Goal: Task Accomplishment & Management: Manage account settings

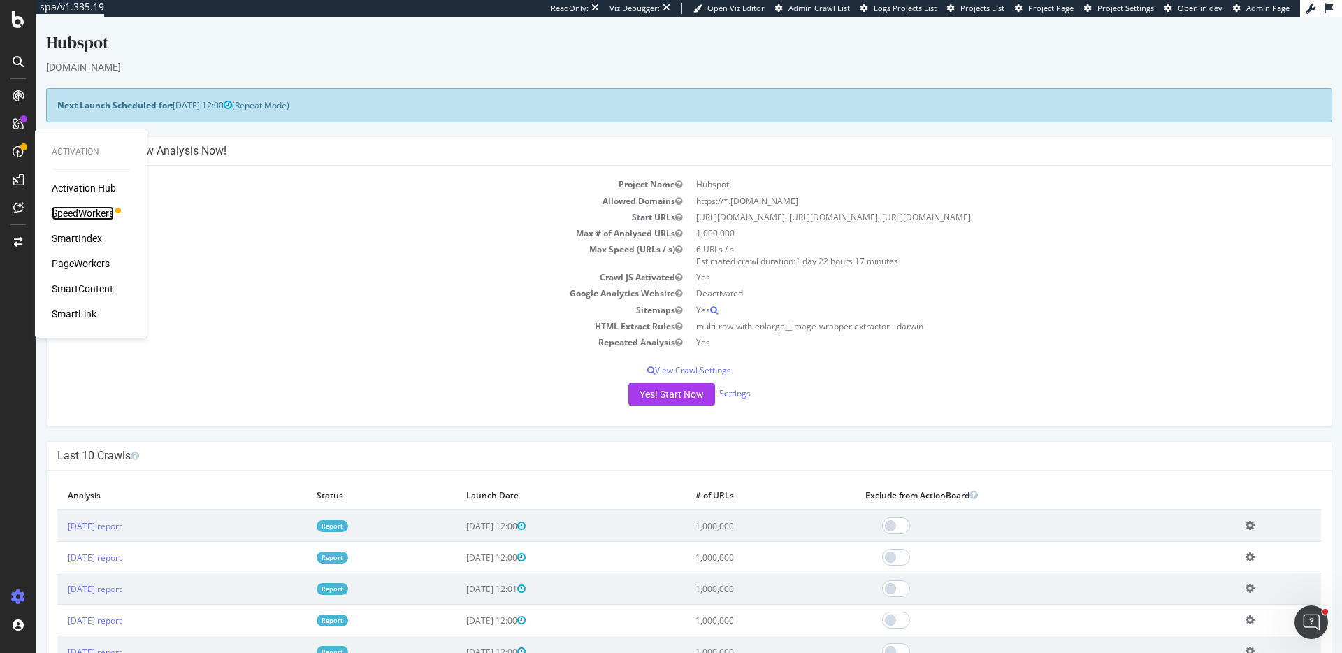
click at [92, 212] on div "SpeedWorkers" at bounding box center [83, 213] width 62 height 14
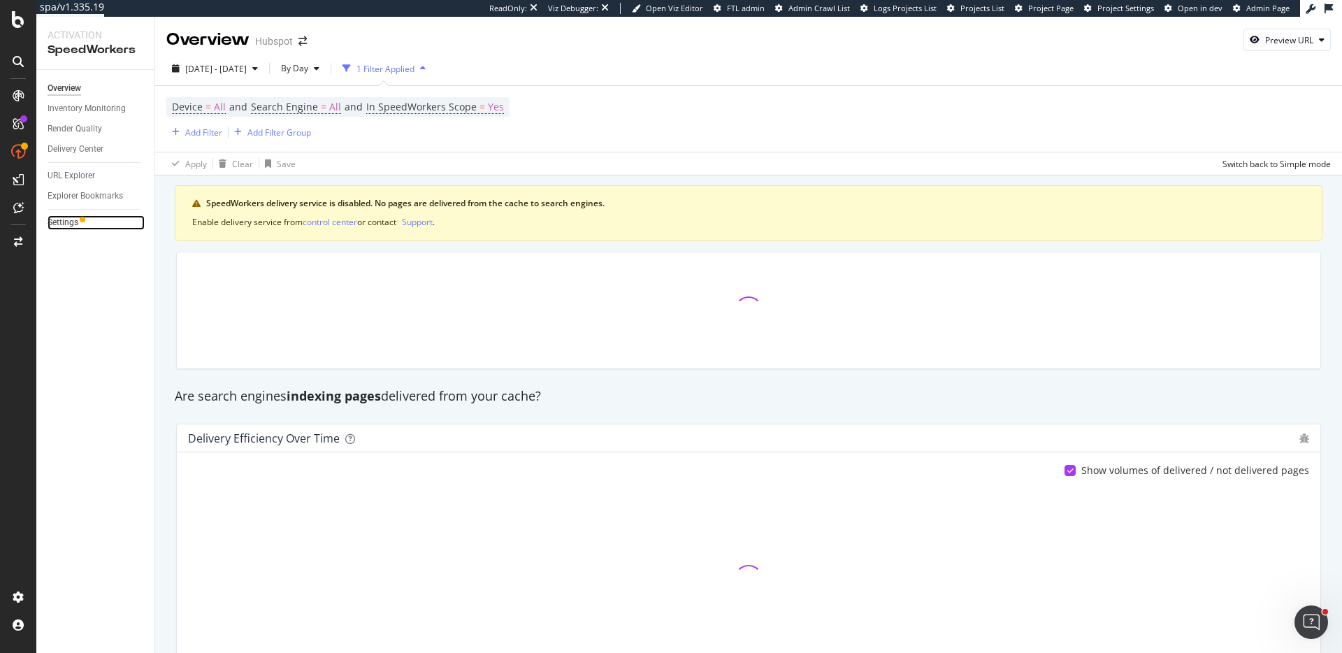
click at [85, 229] on link "Settings" at bounding box center [96, 222] width 97 height 15
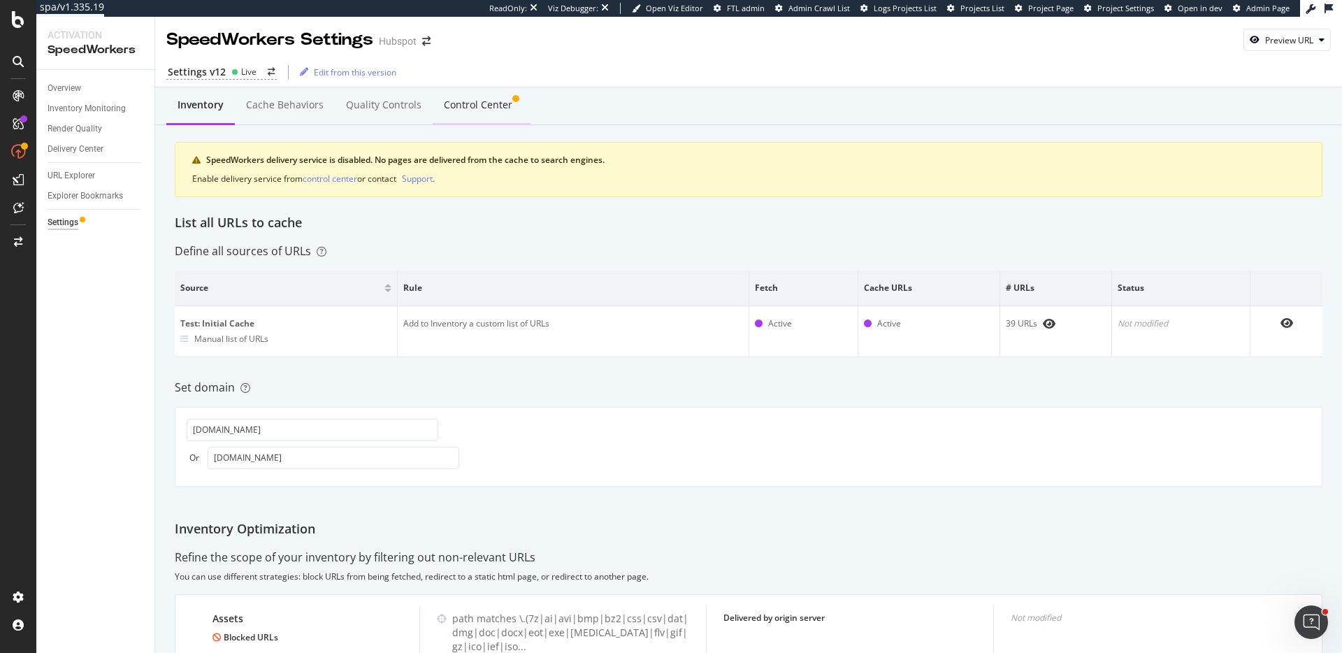
click at [475, 101] on div "Control Center" at bounding box center [478, 105] width 68 height 14
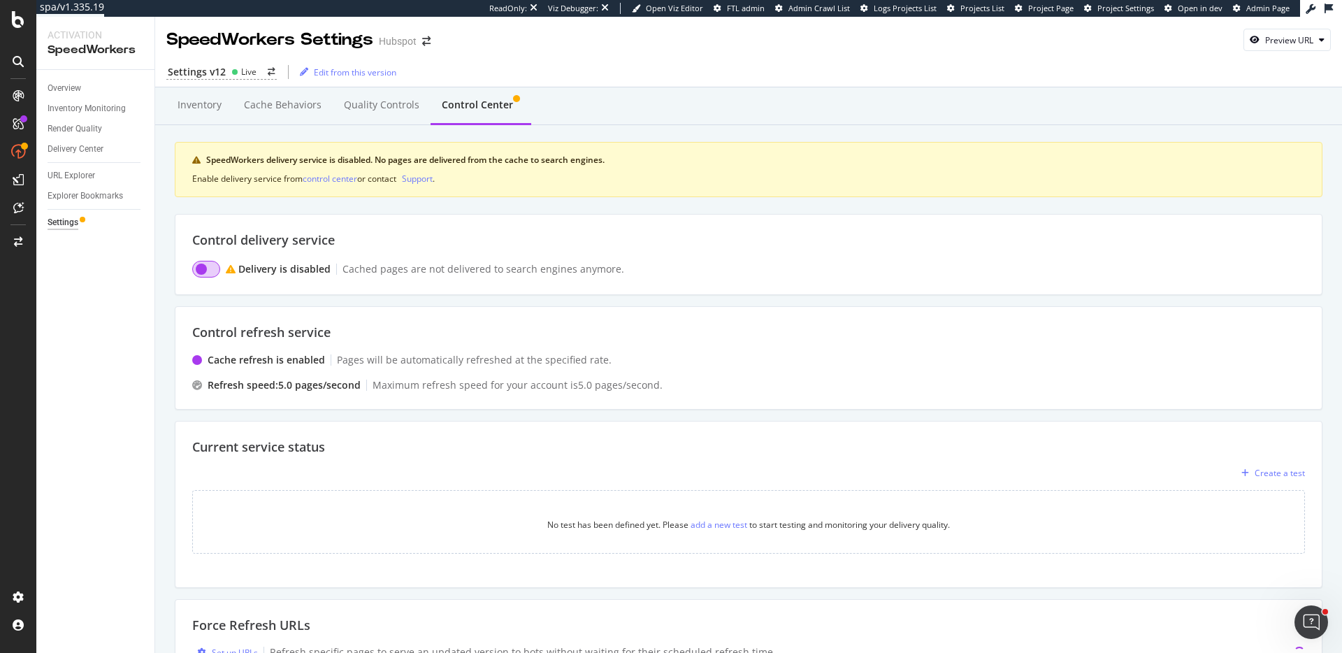
click at [206, 266] on input "checkbox" at bounding box center [206, 269] width 28 height 17
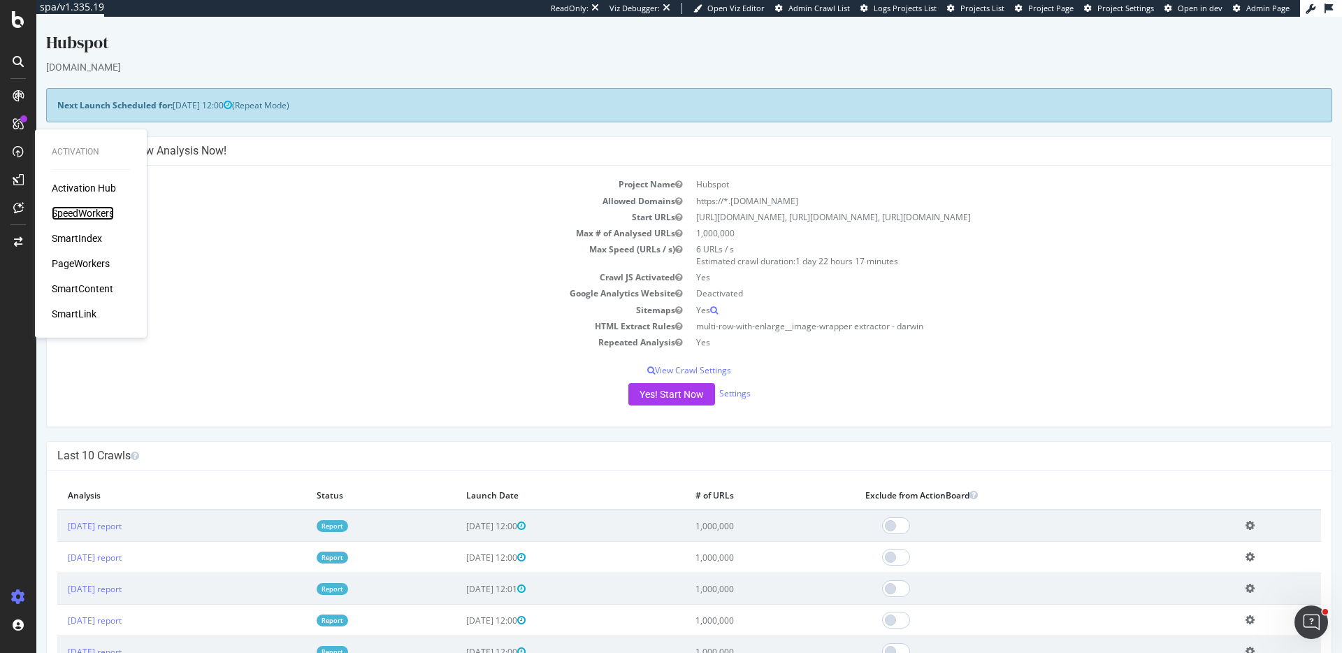
click at [78, 206] on div "SpeedWorkers" at bounding box center [83, 213] width 62 height 14
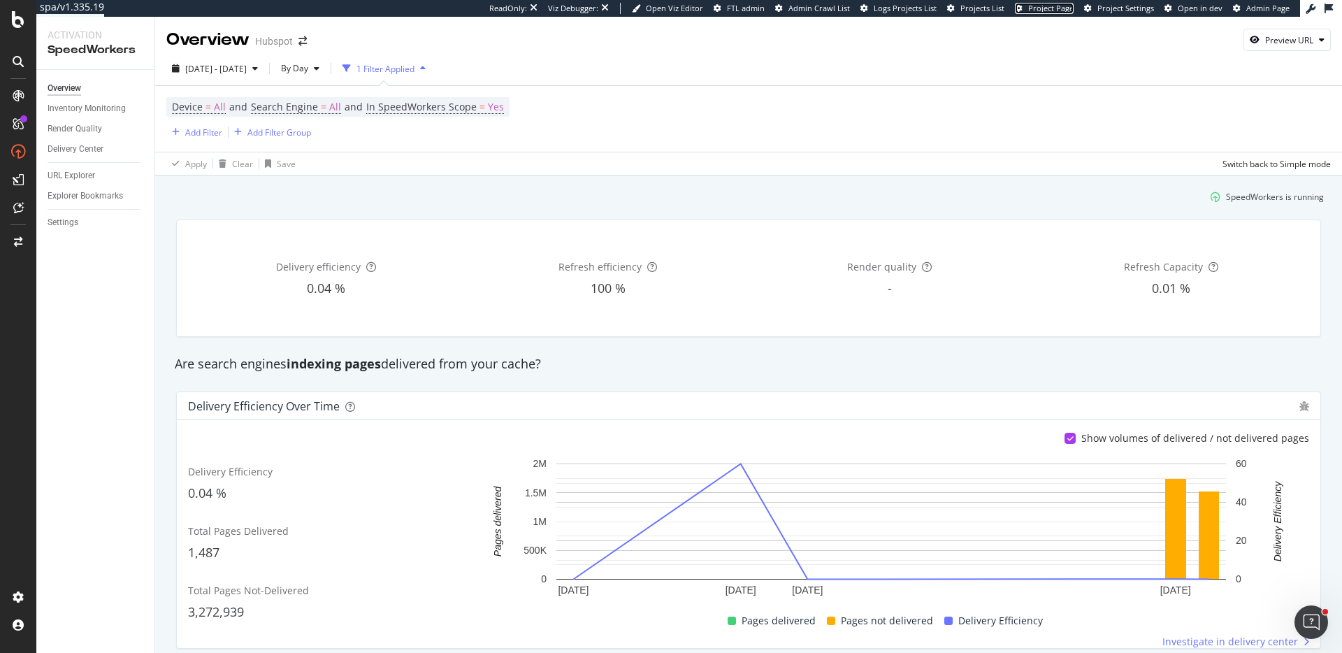
click at [1066, 8] on span "Project Page" at bounding box center [1050, 8] width 45 height 10
